Goal: Task Accomplishment & Management: Use online tool/utility

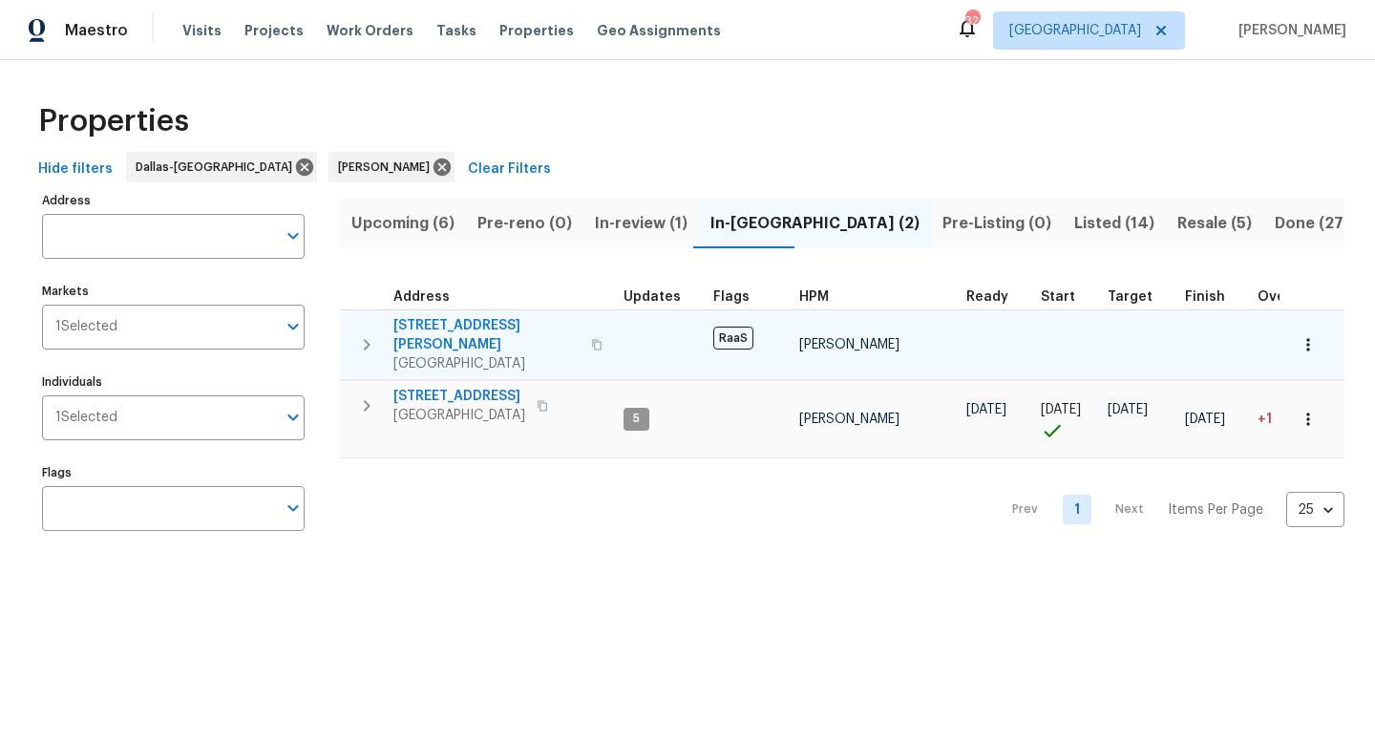
click at [453, 326] on span "[STREET_ADDRESS][PERSON_NAME]" at bounding box center [486, 335] width 186 height 38
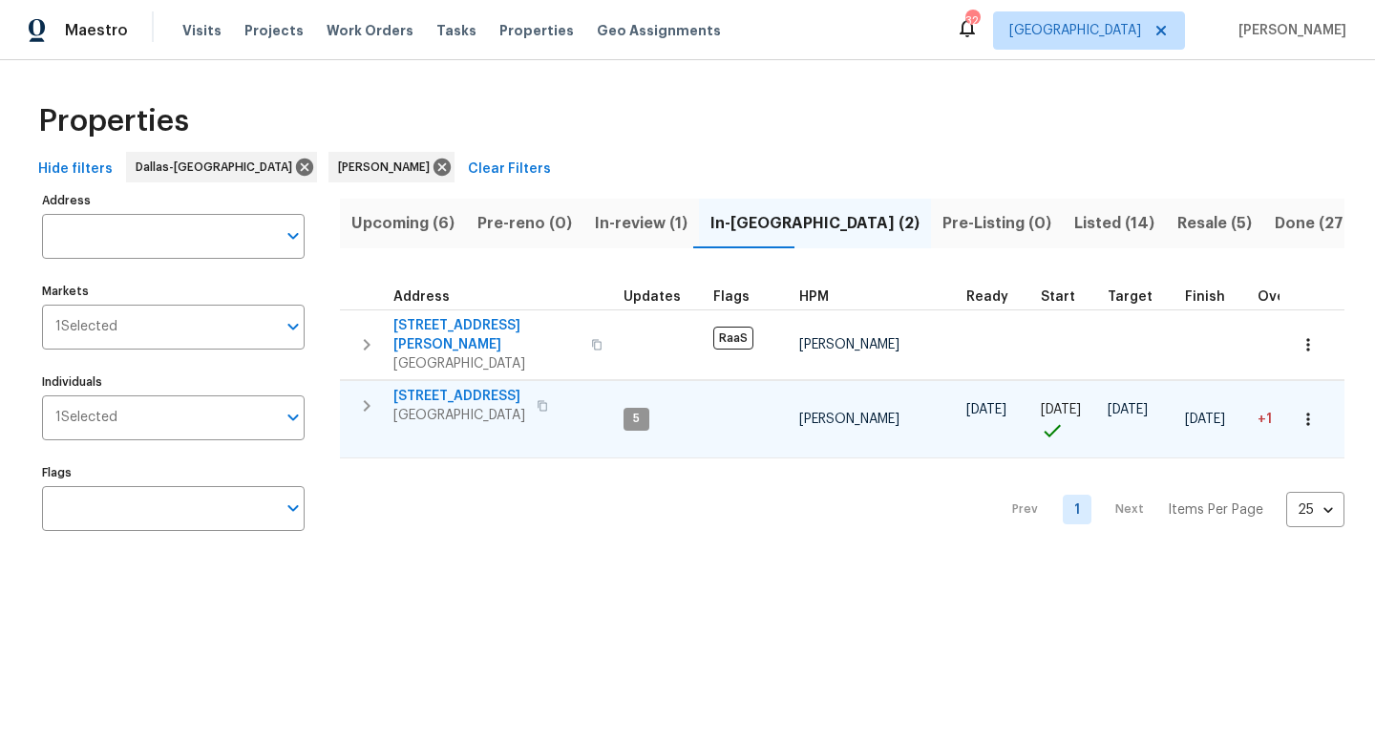
click at [447, 387] on span "233 Victoria Ave" at bounding box center [459, 396] width 132 height 19
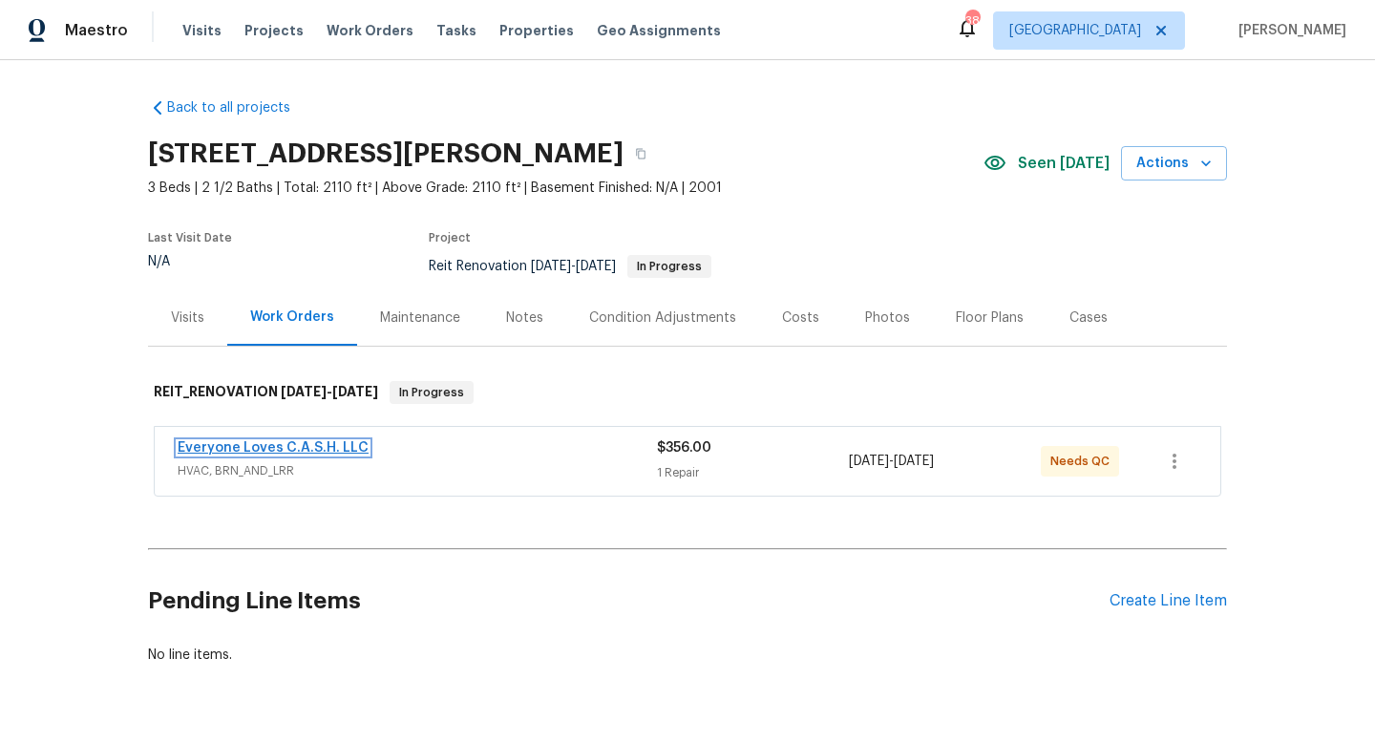
click at [268, 448] on link "Everyone Loves C.A.S.H. LLC" at bounding box center [273, 447] width 191 height 13
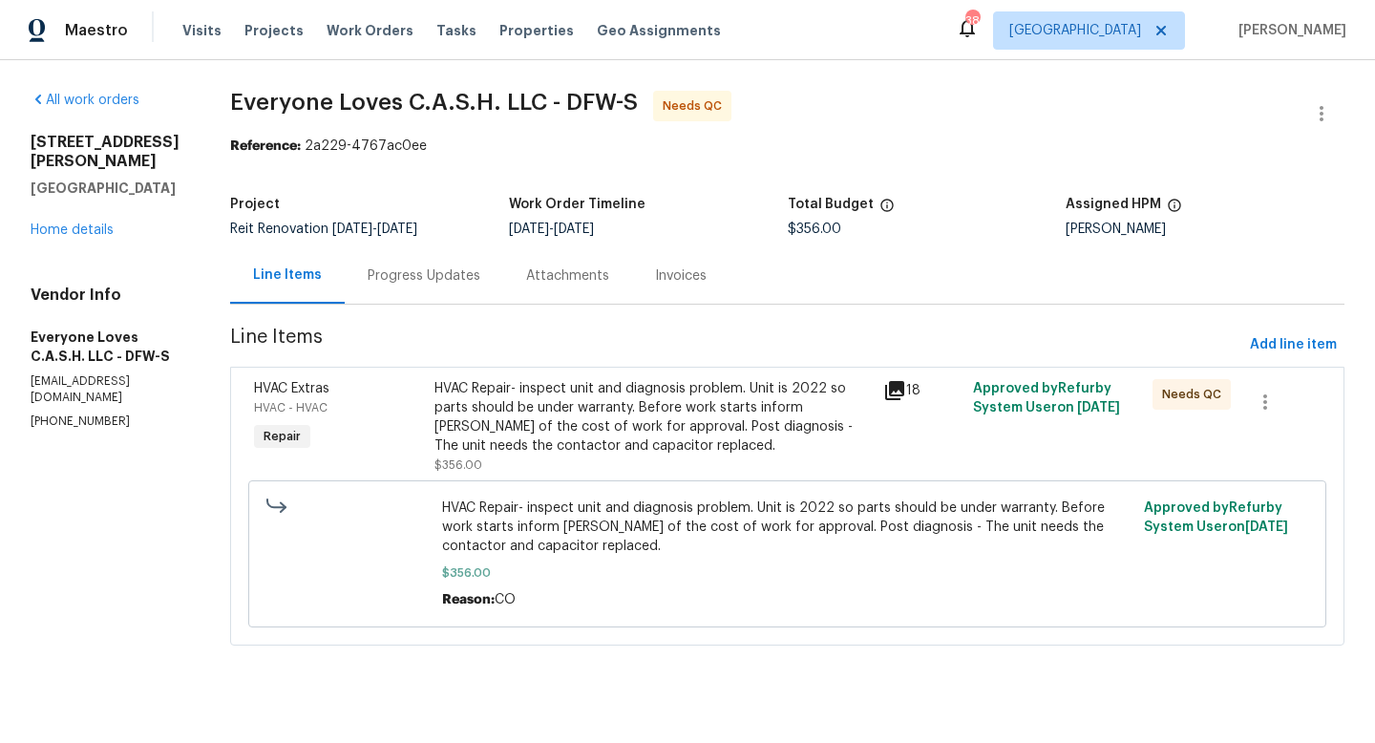
click at [480, 272] on div "Progress Updates" at bounding box center [424, 275] width 113 height 19
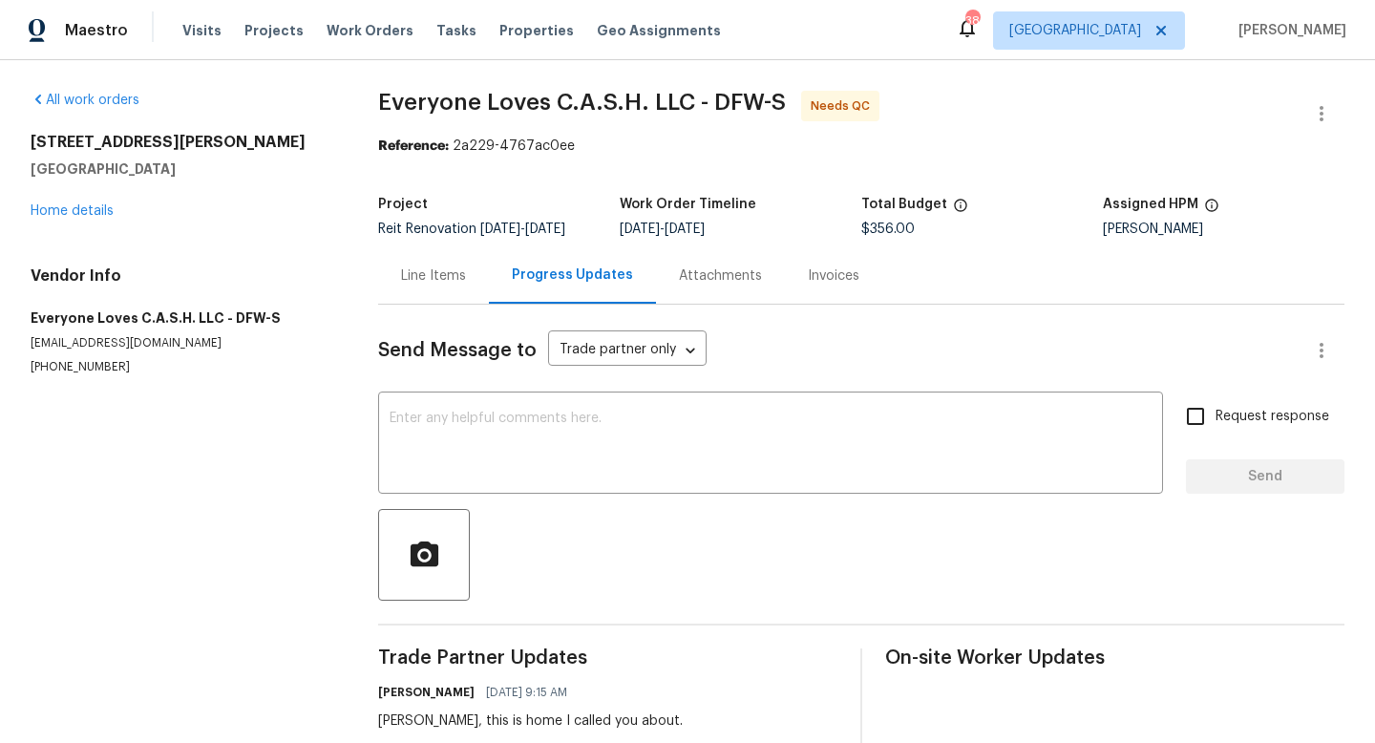
click at [447, 281] on div "Line Items" at bounding box center [433, 275] width 65 height 19
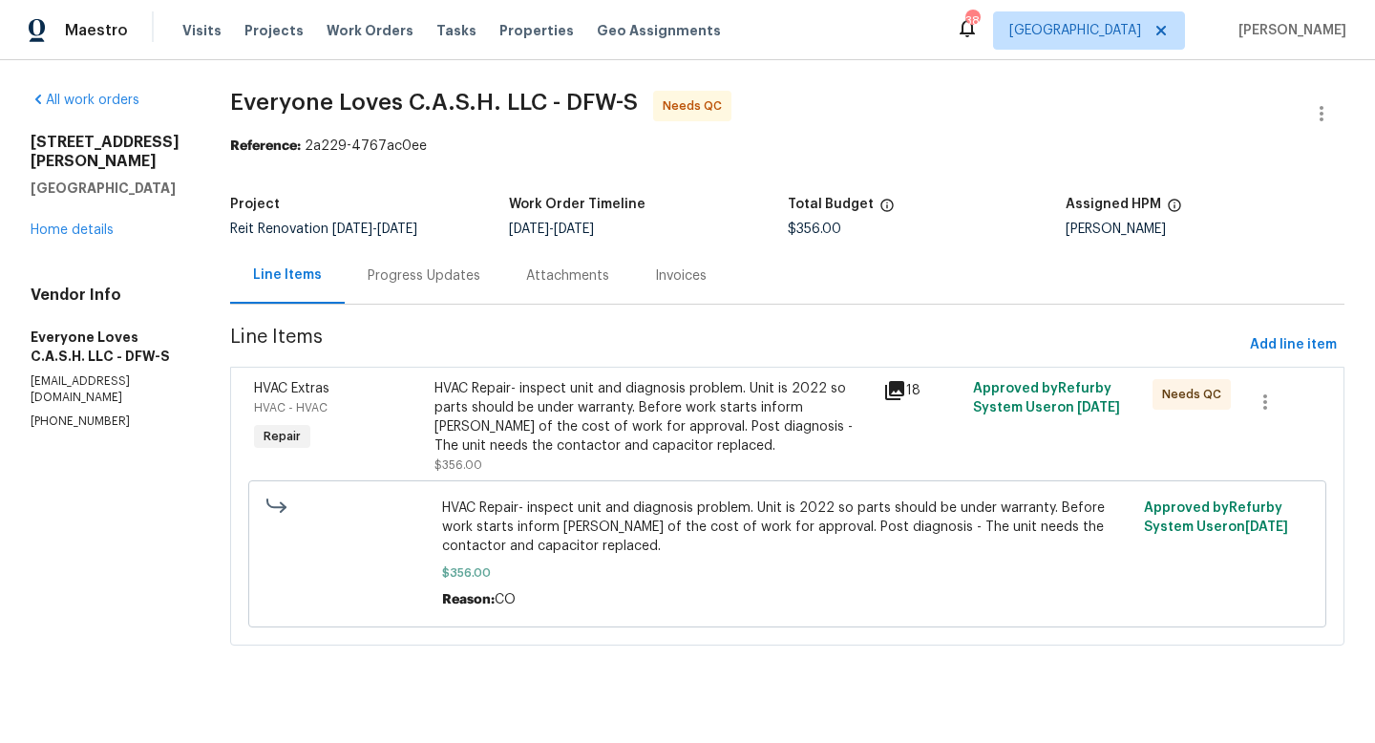
click at [904, 389] on icon at bounding box center [894, 390] width 19 height 19
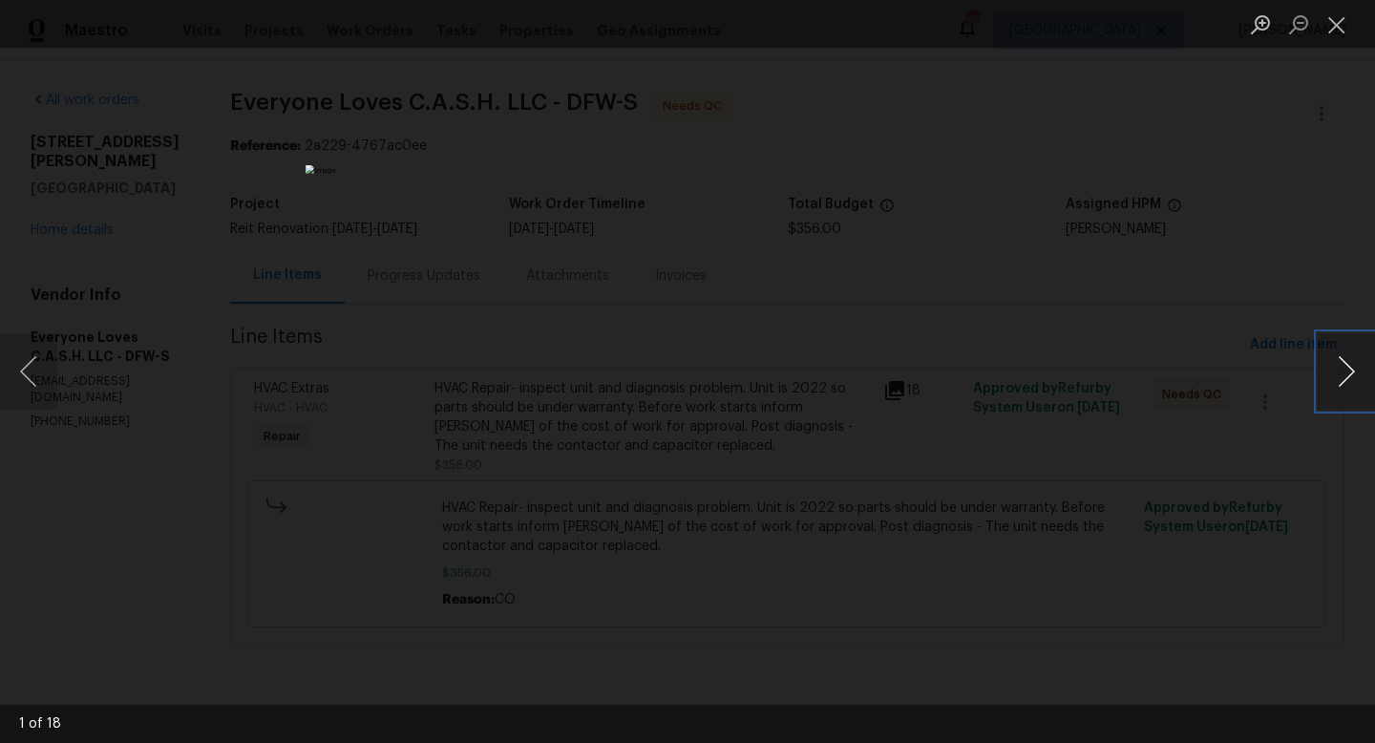
click at [1342, 375] on button "Next image" at bounding box center [1346, 371] width 57 height 76
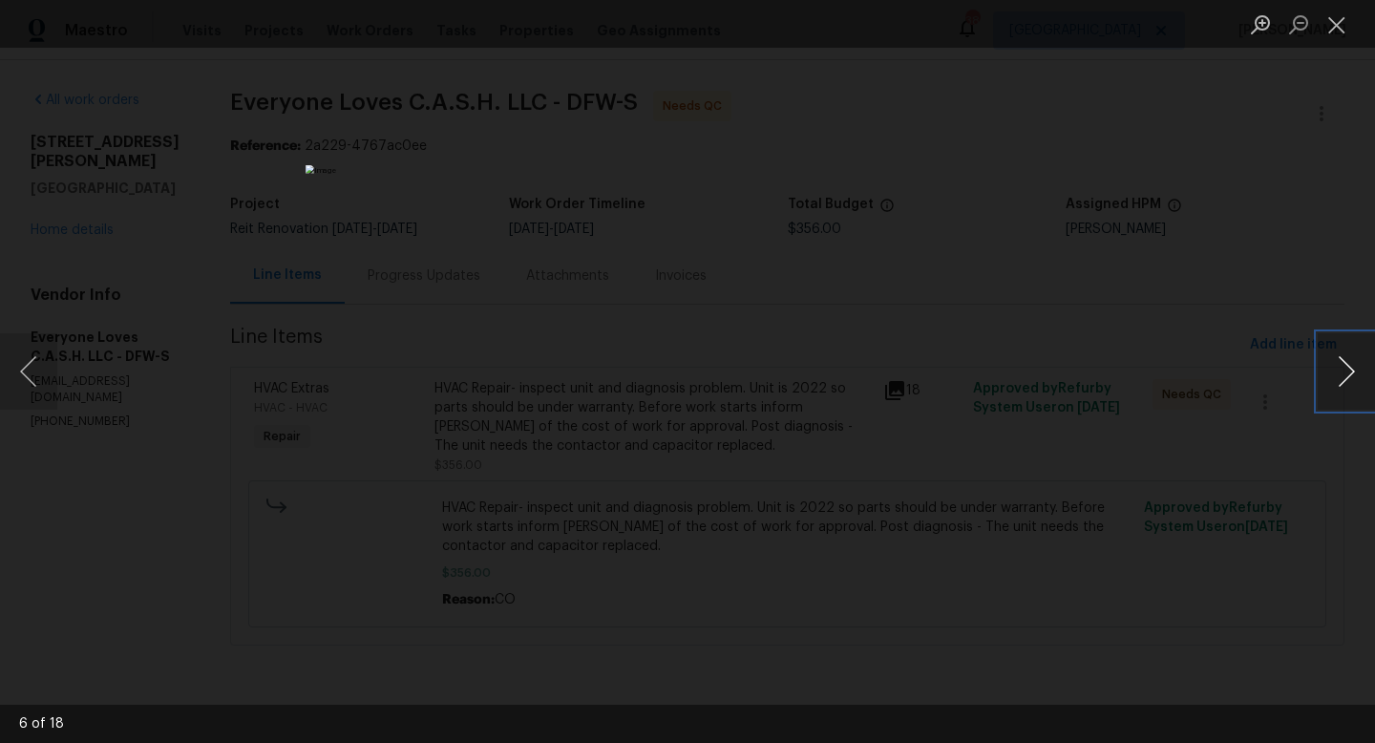
click at [1342, 375] on button "Next image" at bounding box center [1346, 371] width 57 height 76
click at [1344, 375] on button "Next image" at bounding box center [1346, 371] width 57 height 76
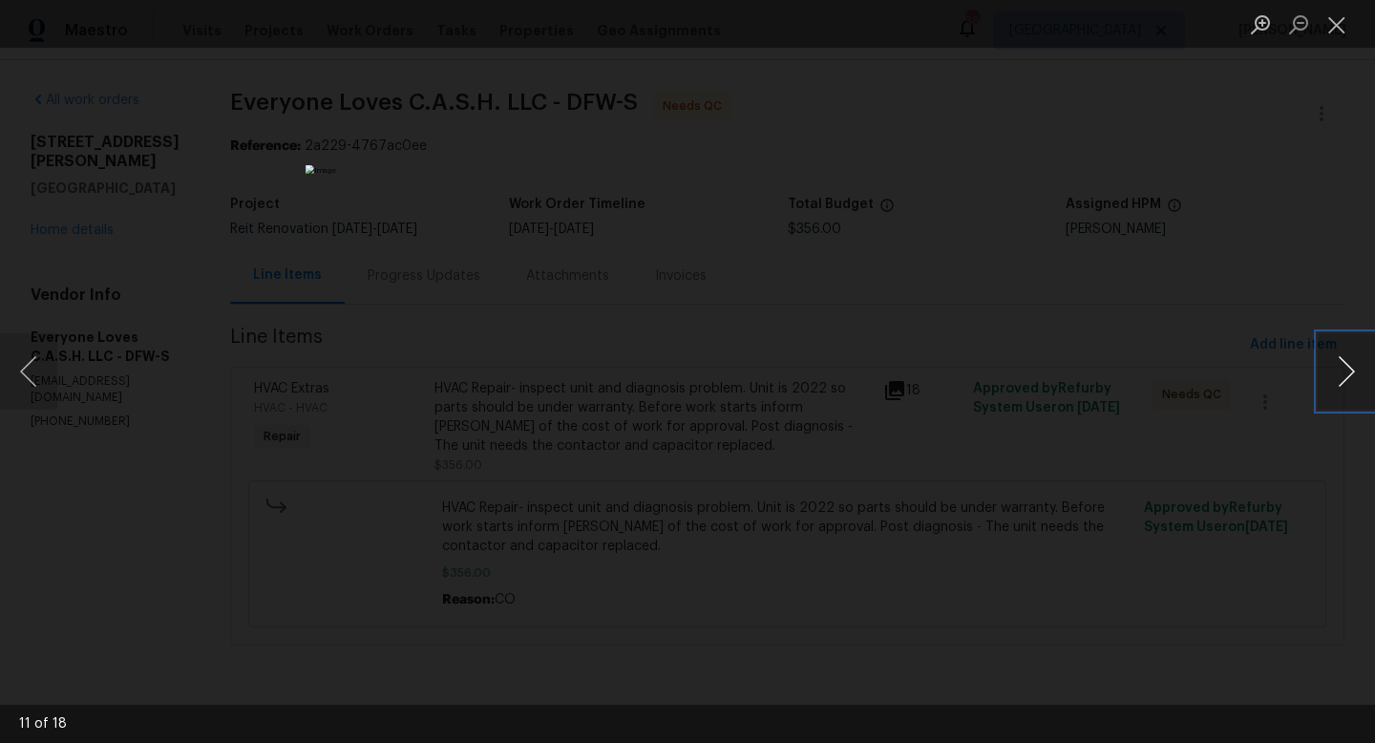
click at [1341, 369] on button "Next image" at bounding box center [1346, 371] width 57 height 76
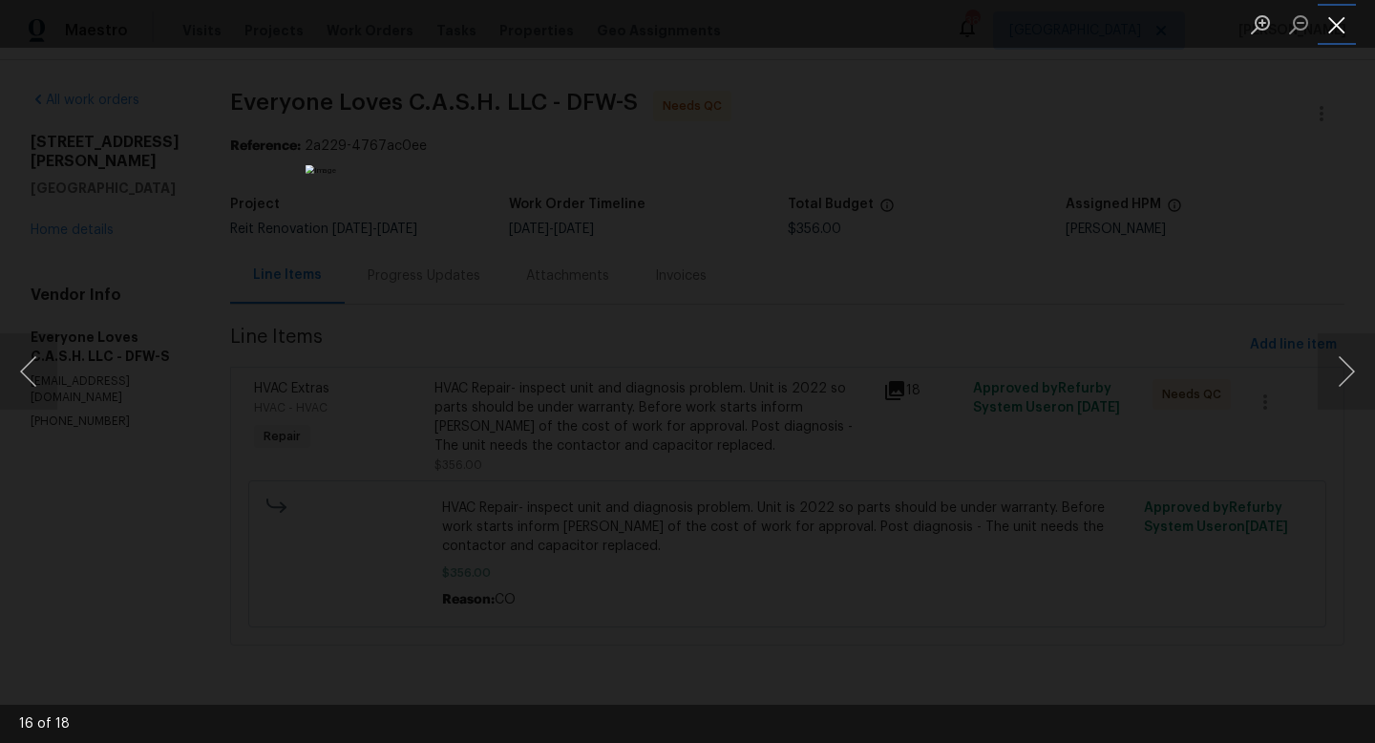
click at [1339, 29] on button "Close lightbox" at bounding box center [1337, 24] width 38 height 33
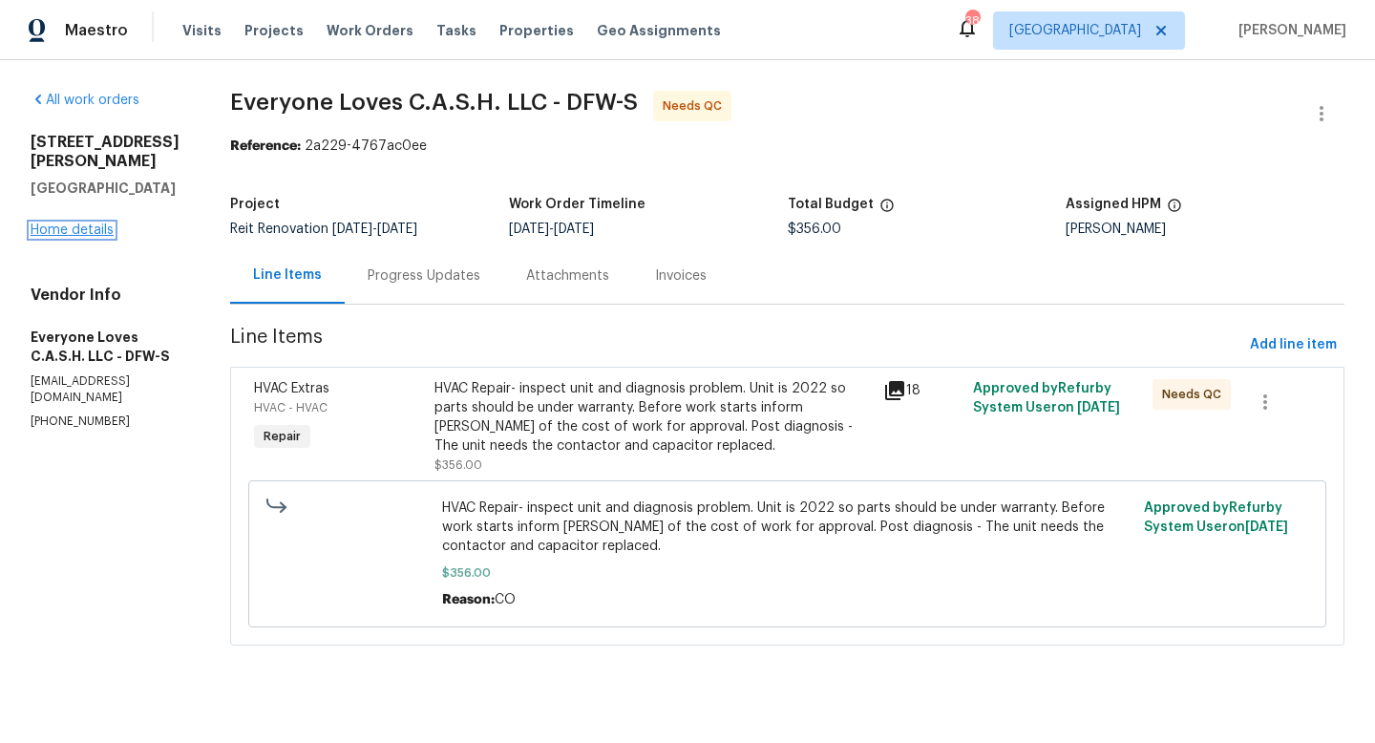
click at [50, 223] on link "Home details" at bounding box center [72, 229] width 83 height 13
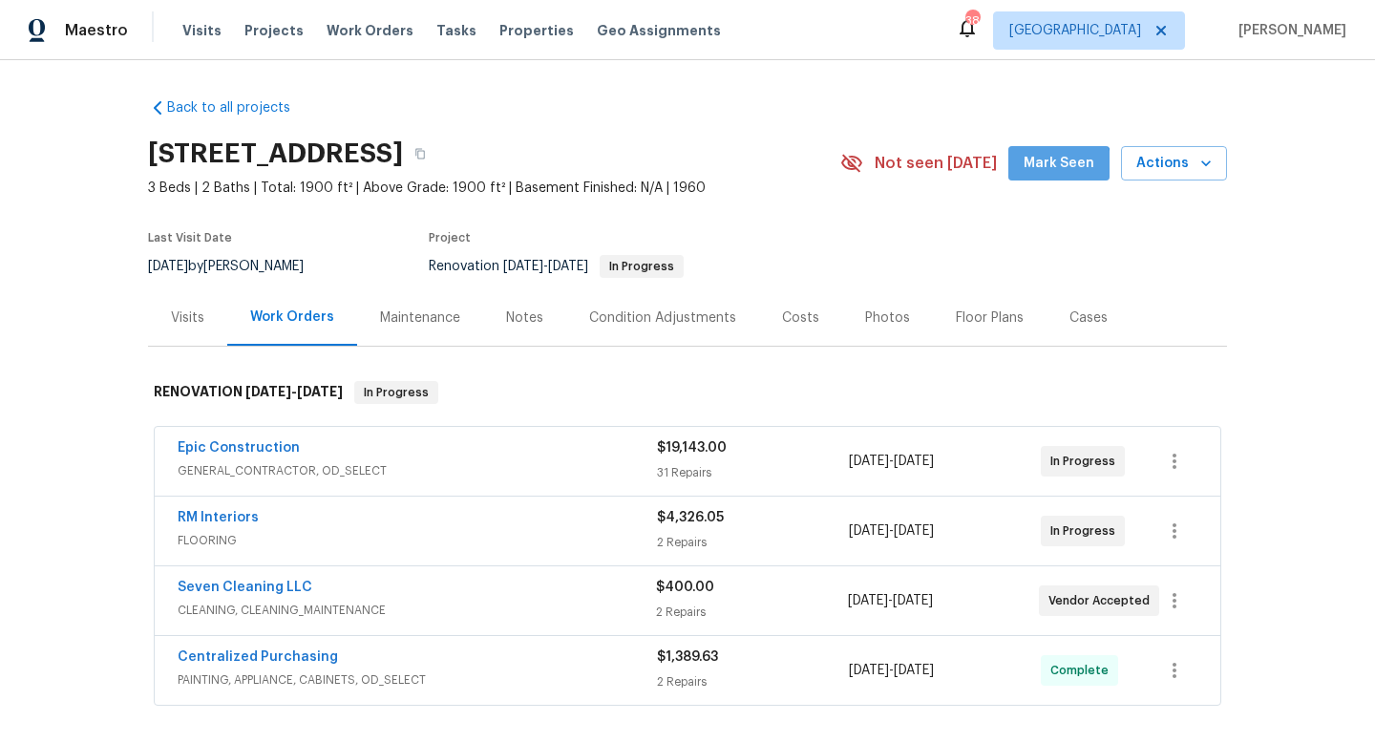
click at [1063, 169] on span "Mark Seen" at bounding box center [1058, 164] width 71 height 24
click at [514, 310] on div "Notes" at bounding box center [524, 317] width 37 height 19
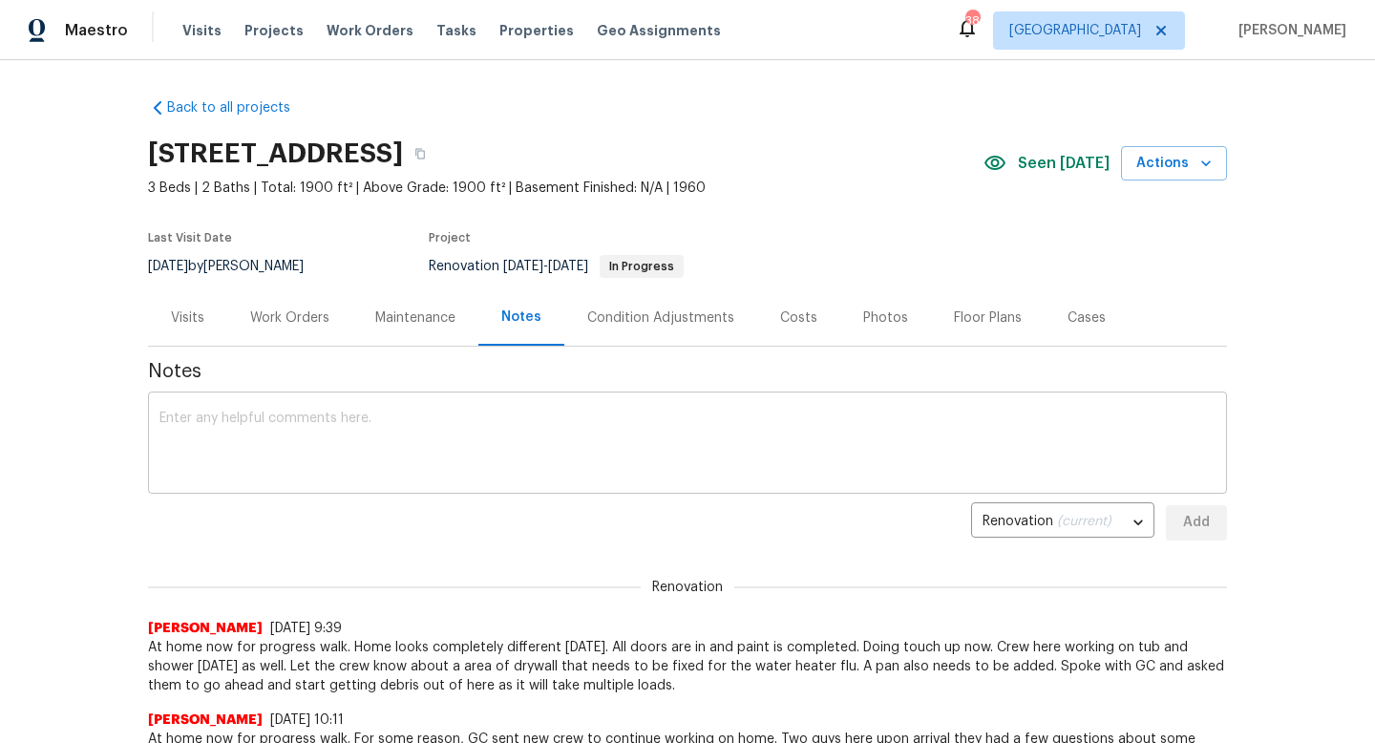
click at [305, 447] on textarea at bounding box center [687, 444] width 1056 height 67
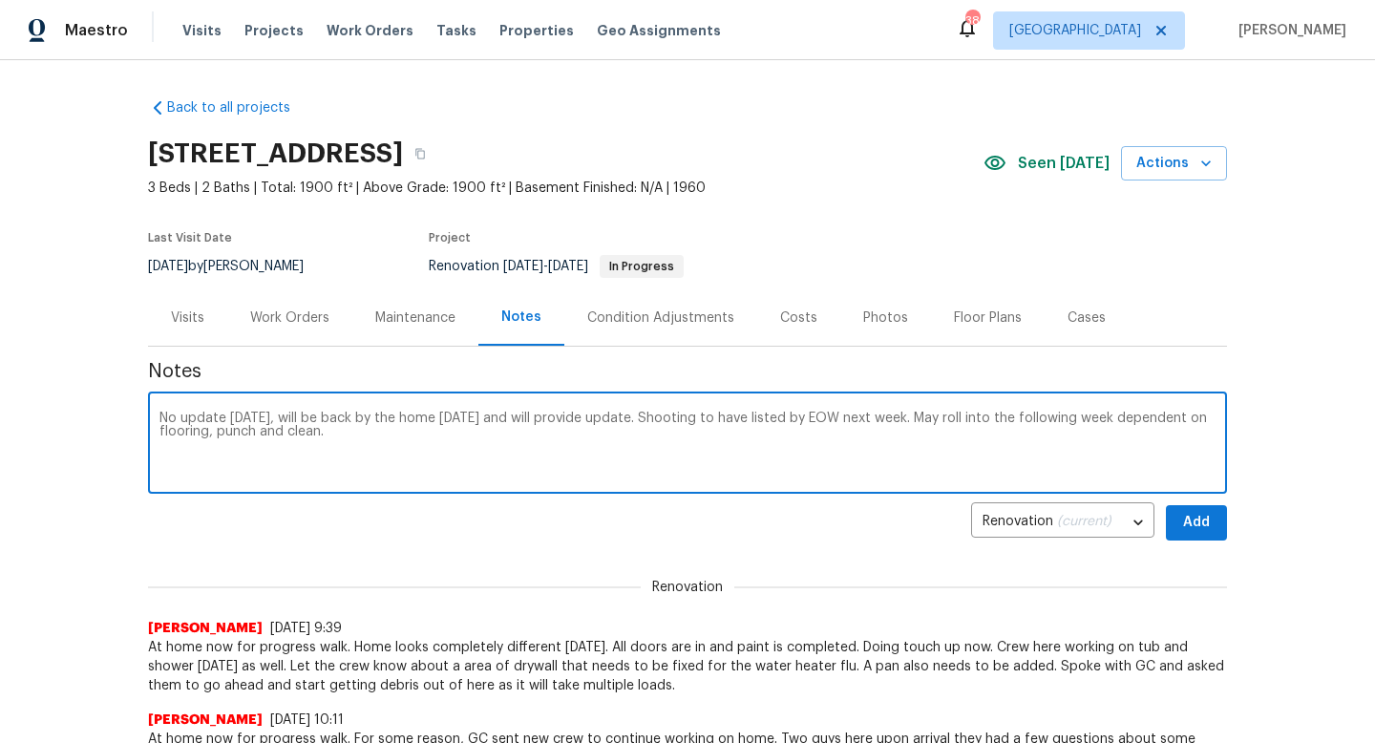
type textarea "No update today, will be back by the home Monday and will provide update. Shoot…"
click at [1213, 530] on button "Add" at bounding box center [1196, 522] width 61 height 35
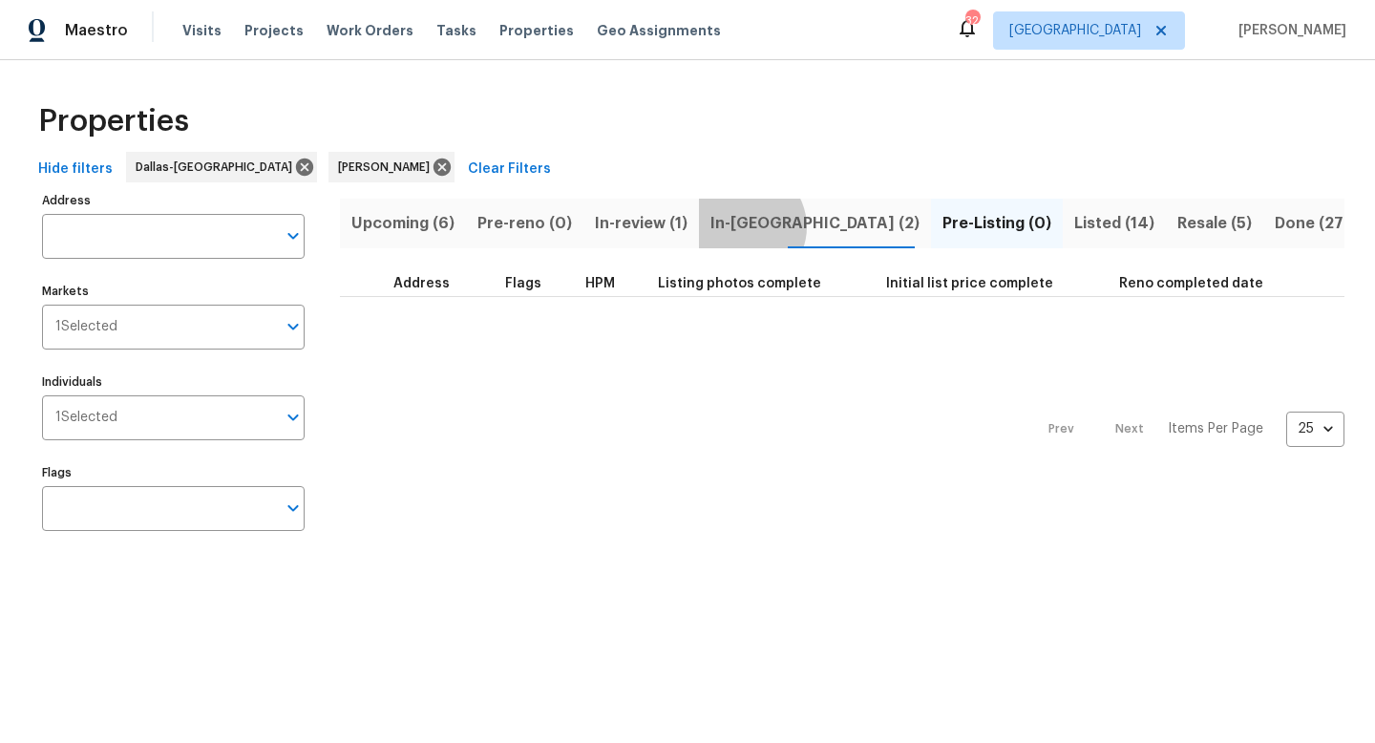
click at [731, 226] on span "In-reno (2)" at bounding box center [814, 223] width 209 height 27
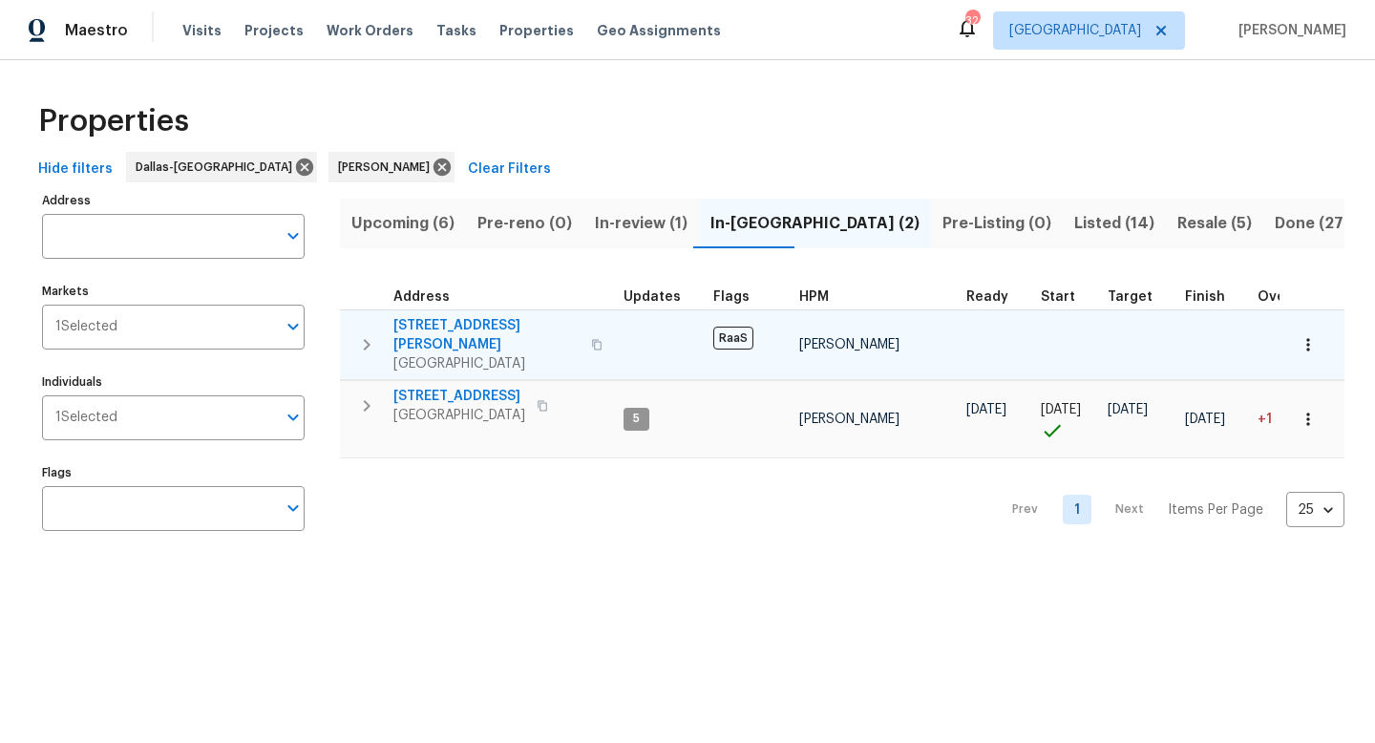
click at [433, 325] on span "[STREET_ADDRESS][PERSON_NAME]" at bounding box center [486, 335] width 186 height 38
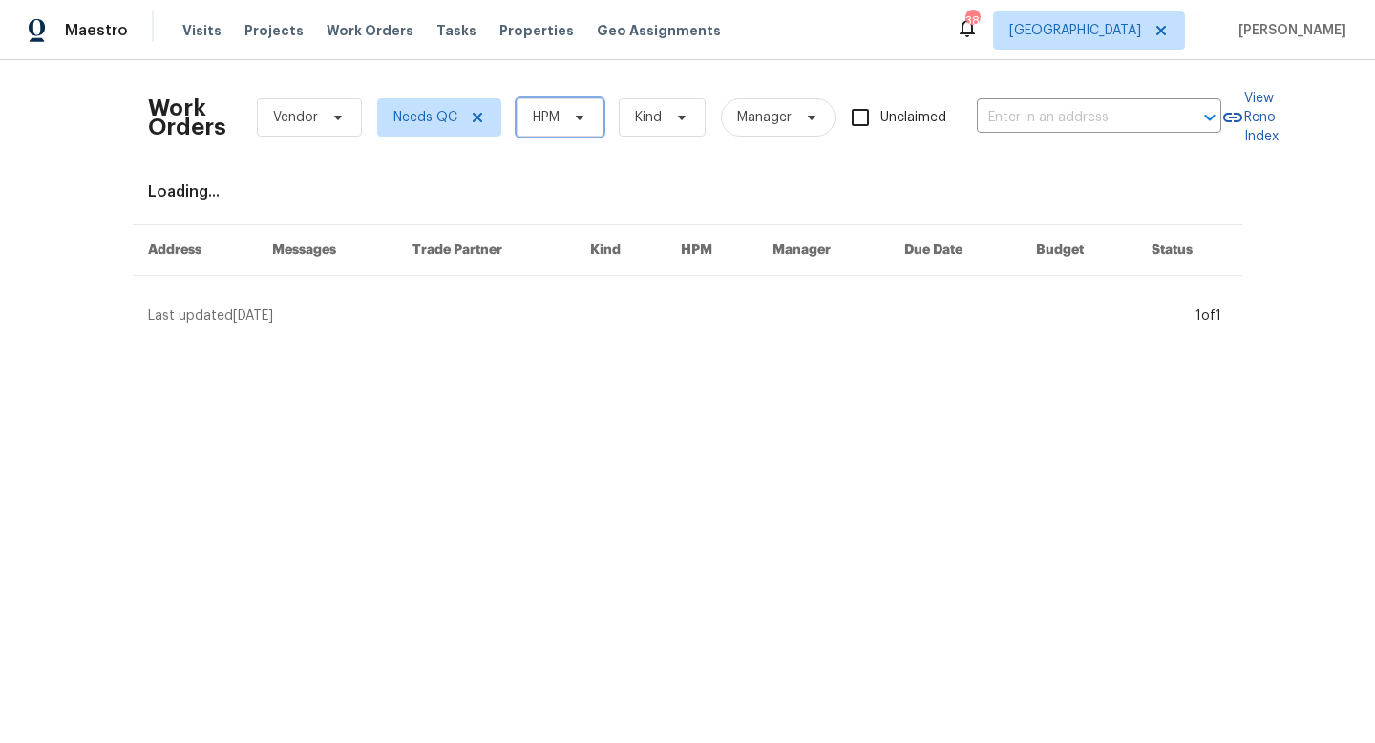
click at [551, 118] on span "HPM" at bounding box center [546, 117] width 27 height 19
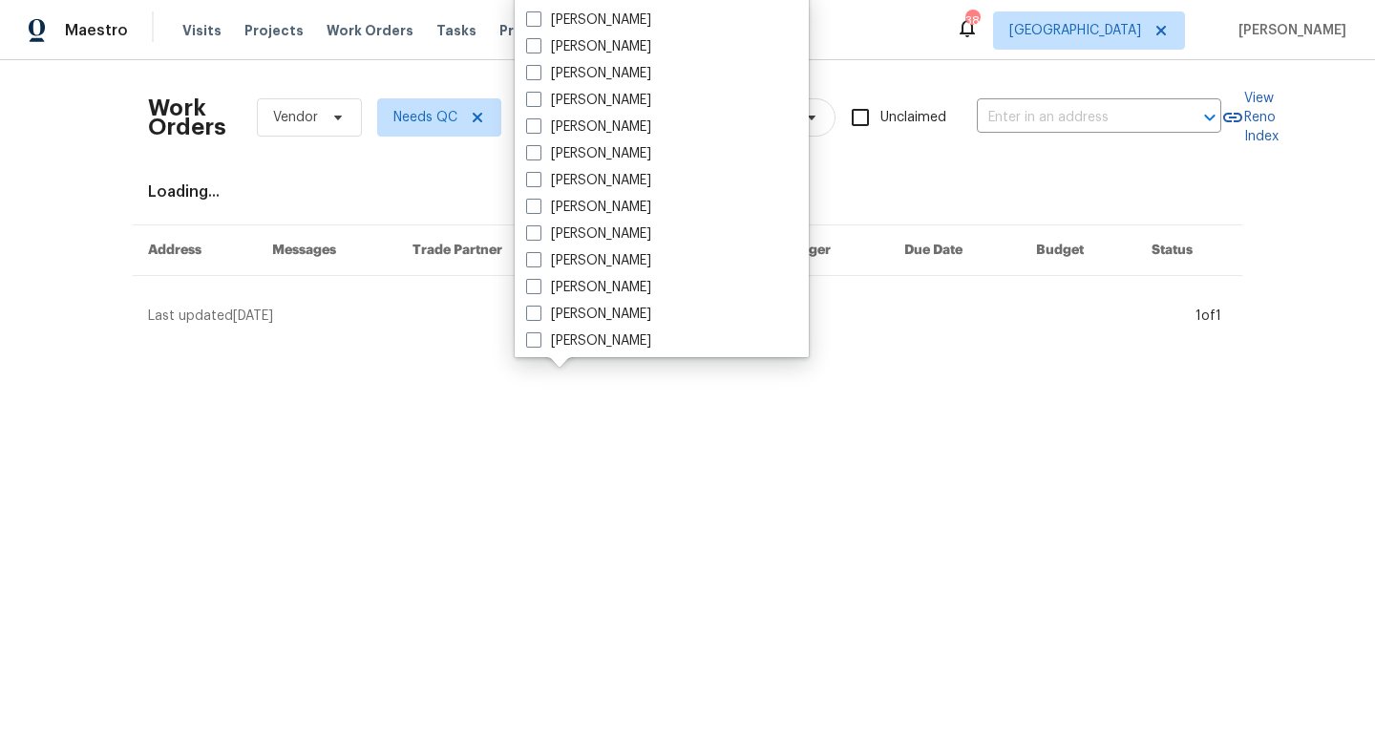
scroll to position [1065, 0]
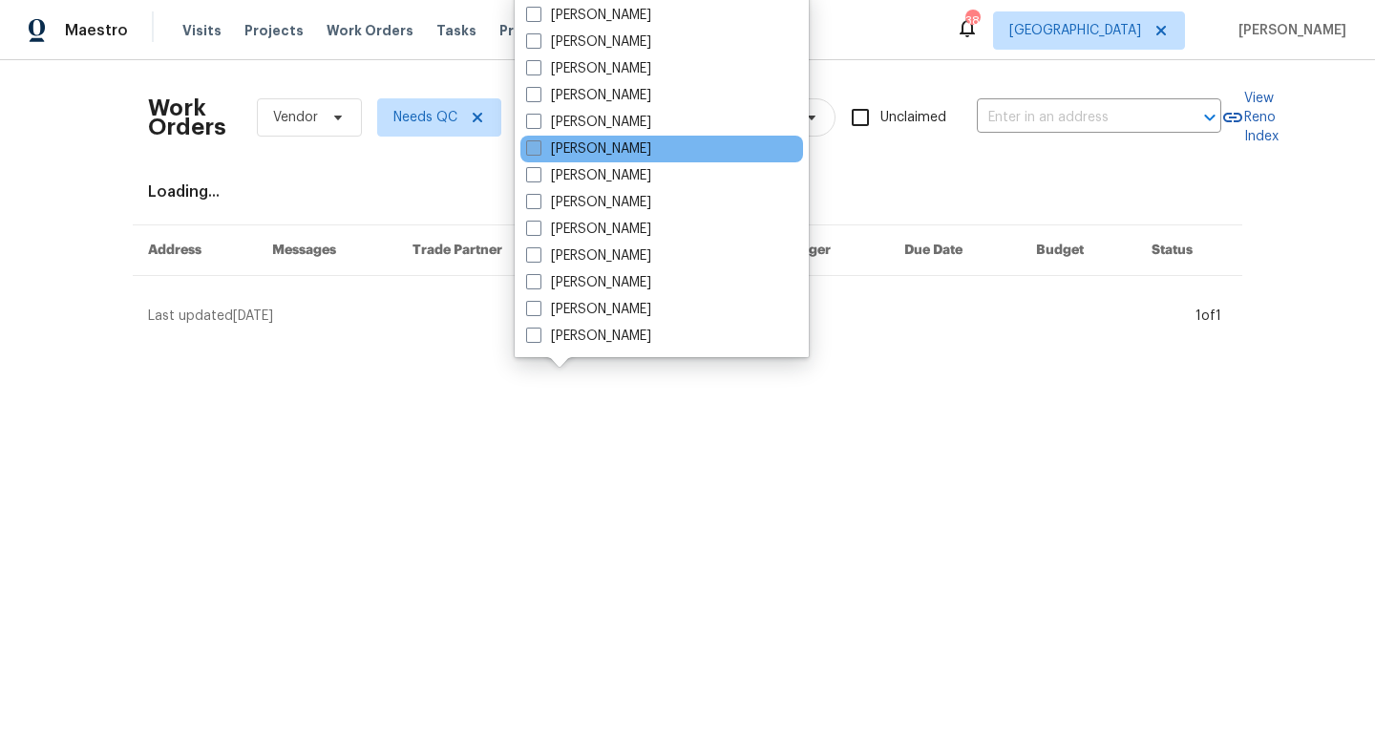
click at [563, 145] on label "[PERSON_NAME]" at bounding box center [588, 148] width 125 height 19
click at [538, 145] on input "[PERSON_NAME]" at bounding box center [532, 145] width 12 height 12
checkbox input "true"
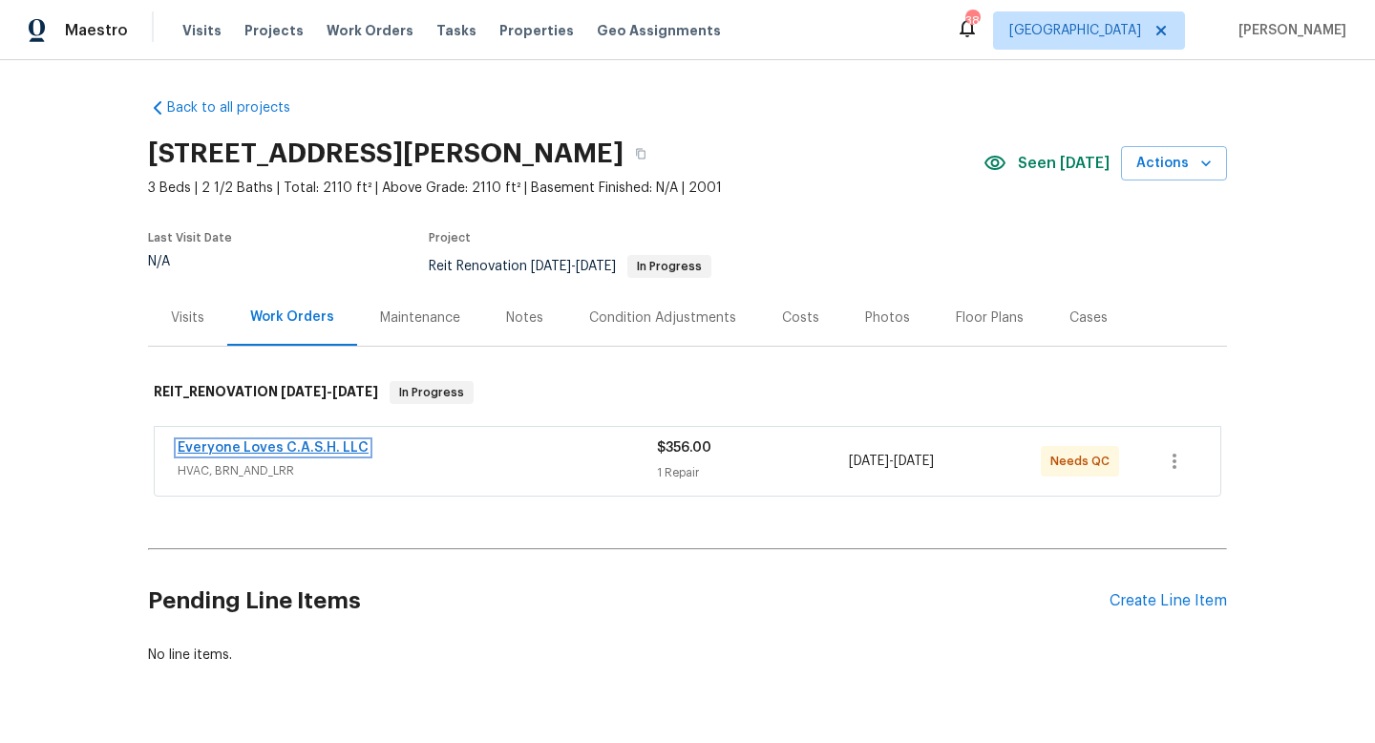
click at [290, 446] on link "Everyone Loves C.A.S.H. LLC" at bounding box center [273, 447] width 191 height 13
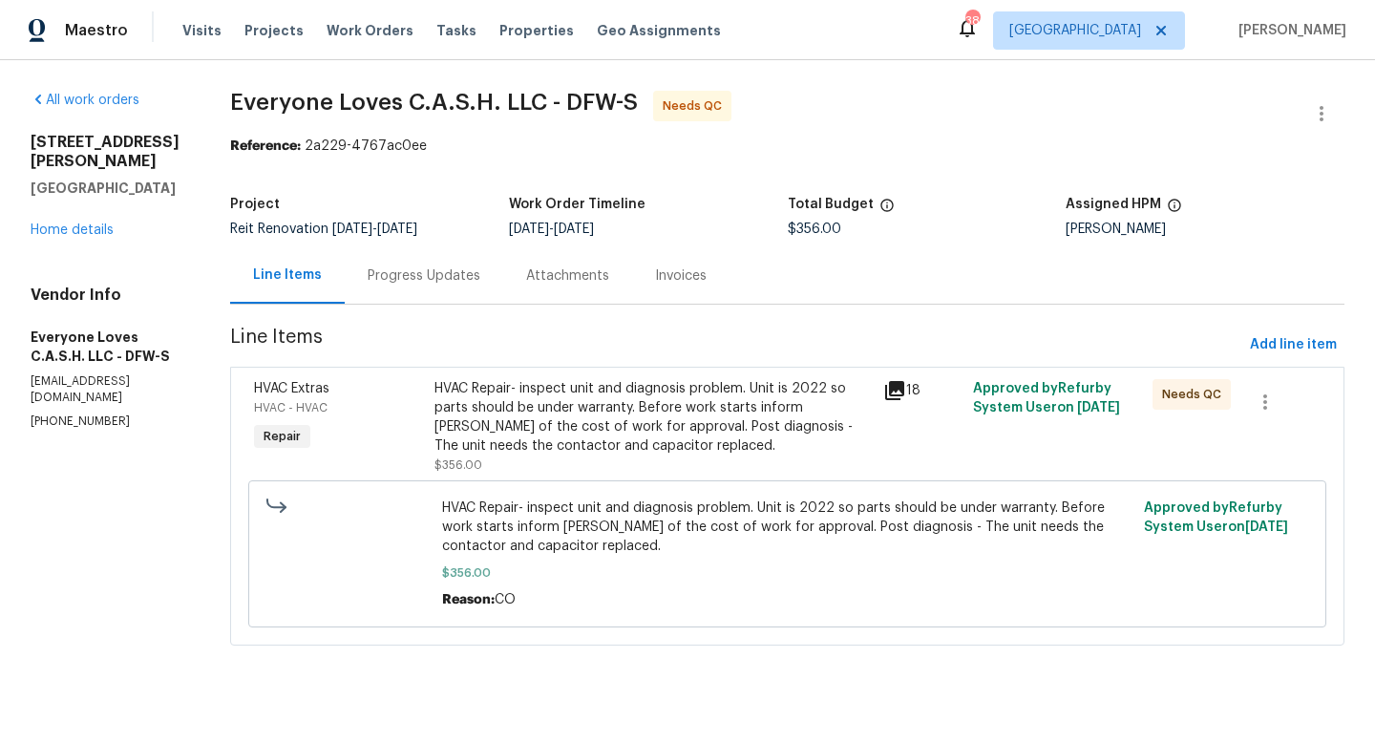
click at [645, 401] on div "HVAC Repair- inspect unit and diagnosis problem. Unit is 2022 so parts should b…" at bounding box center [652, 417] width 437 height 76
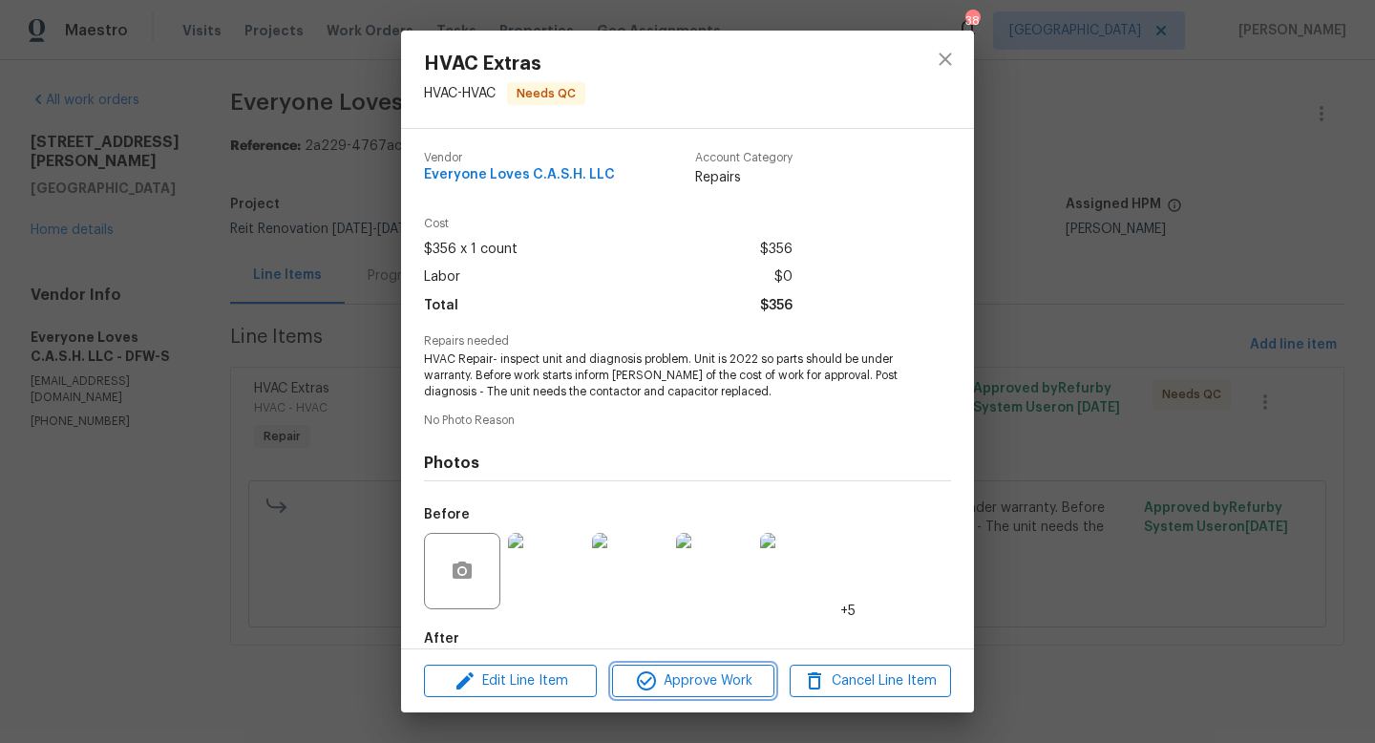
click at [683, 689] on span "Approve Work" at bounding box center [693, 681] width 150 height 24
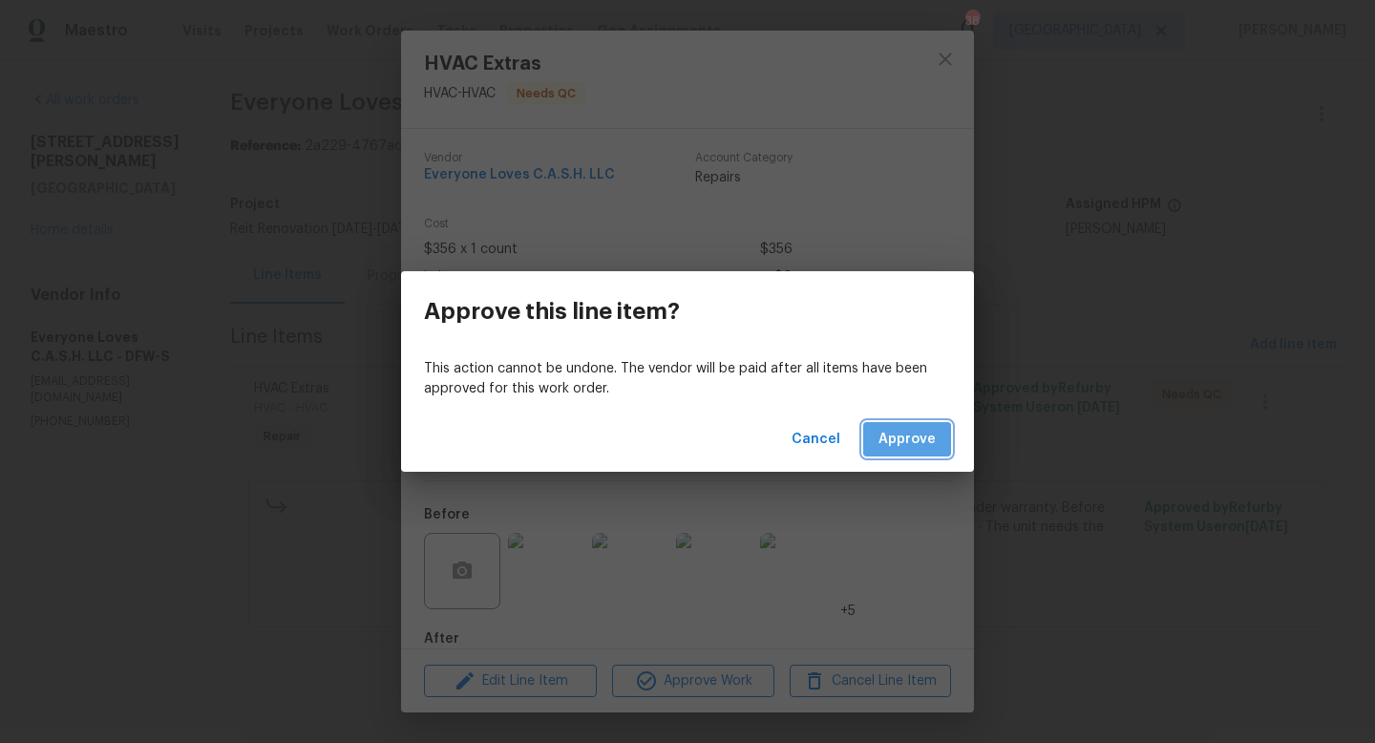
click at [924, 436] on span "Approve" at bounding box center [906, 440] width 57 height 24
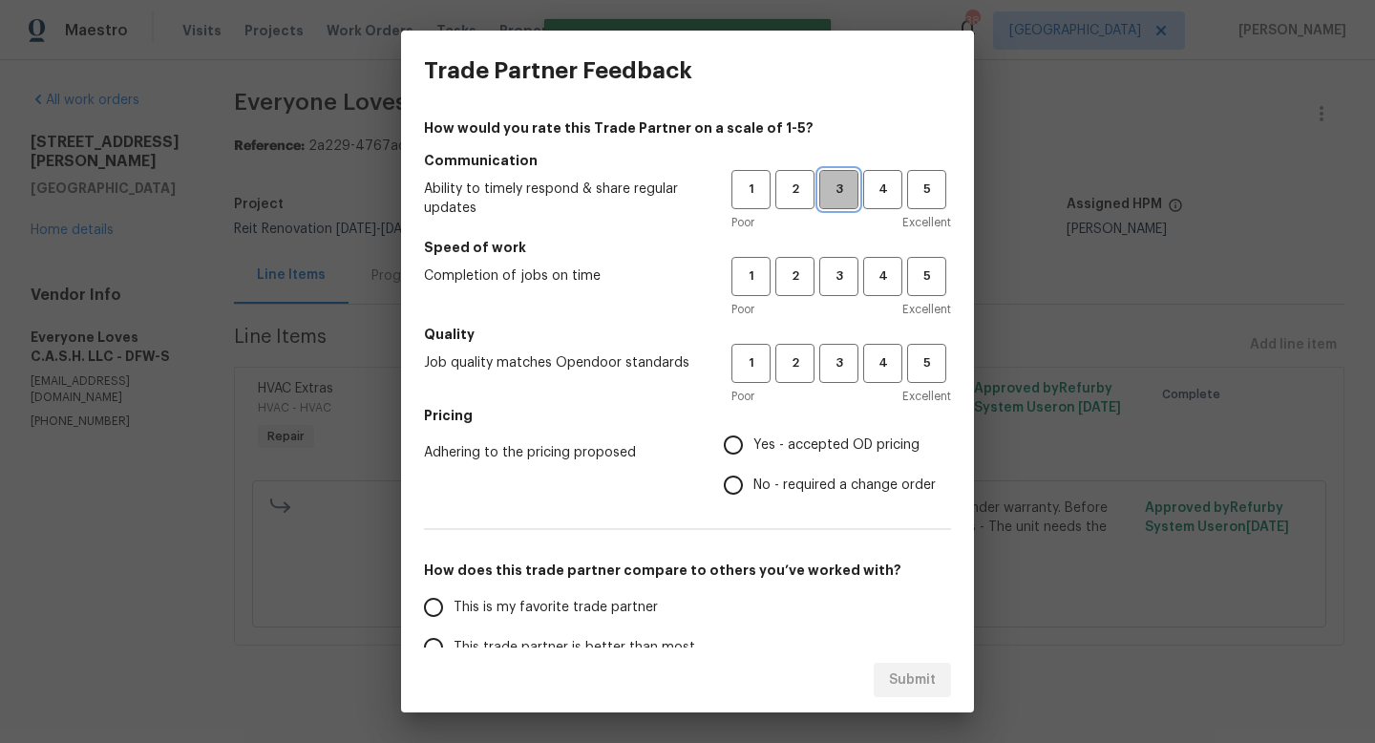
click at [841, 184] on span "3" at bounding box center [838, 190] width 35 height 22
click at [841, 275] on span "3" at bounding box center [838, 276] width 35 height 22
click at [837, 364] on span "3" at bounding box center [838, 363] width 35 height 22
click at [744, 434] on input "Yes - accepted OD pricing" at bounding box center [733, 445] width 40 height 40
radio input "true"
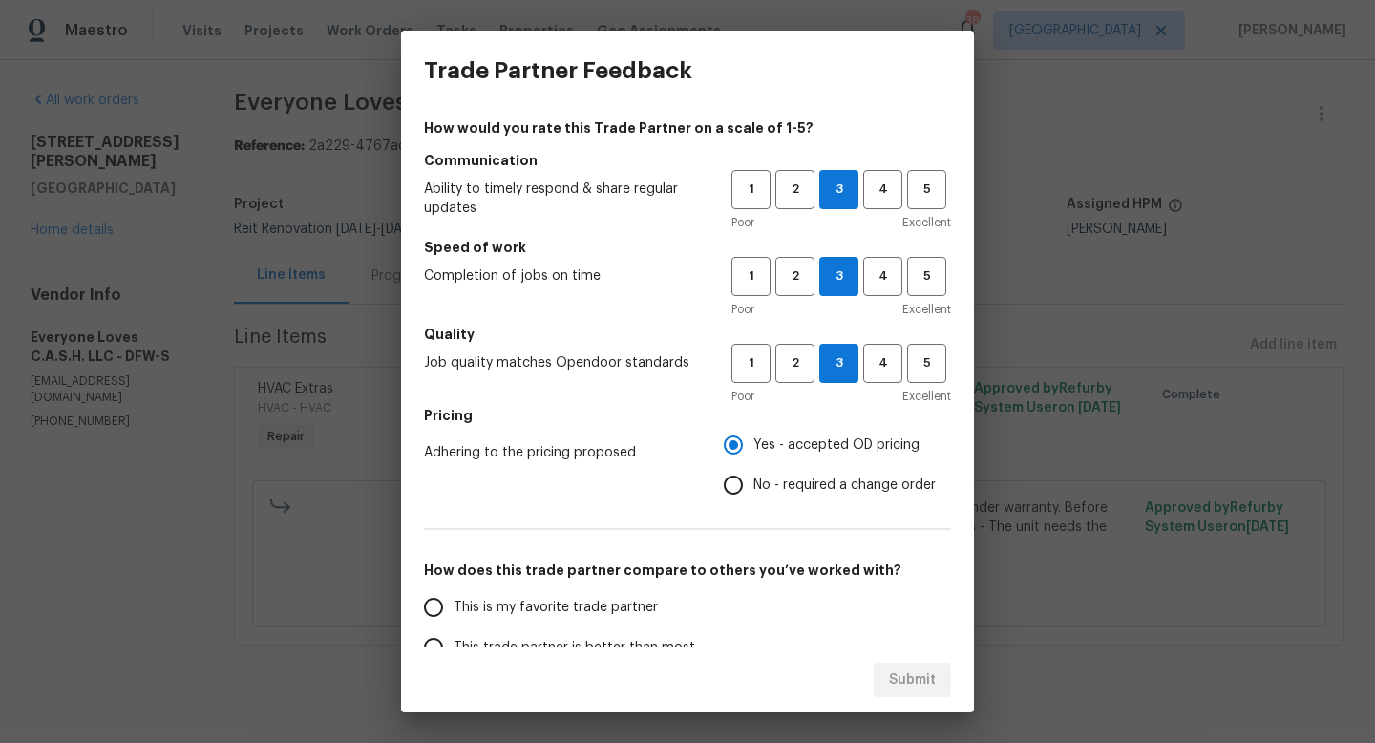
click at [445, 607] on input "This is my favorite trade partner" at bounding box center [433, 607] width 40 height 40
click at [895, 667] on button "Submit" at bounding box center [912, 680] width 77 height 35
radio input "true"
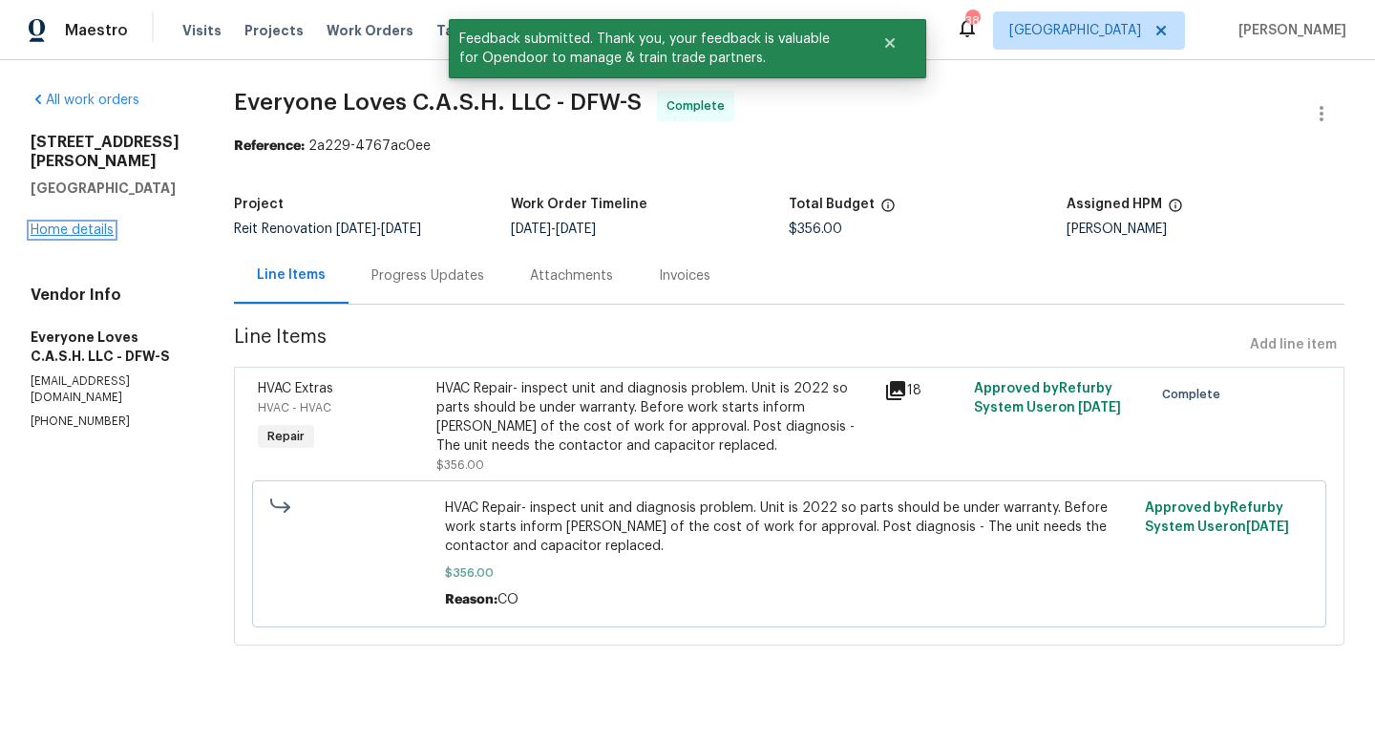
click at [81, 223] on link "Home details" at bounding box center [72, 229] width 83 height 13
